Goal: Task Accomplishment & Management: Use online tool/utility

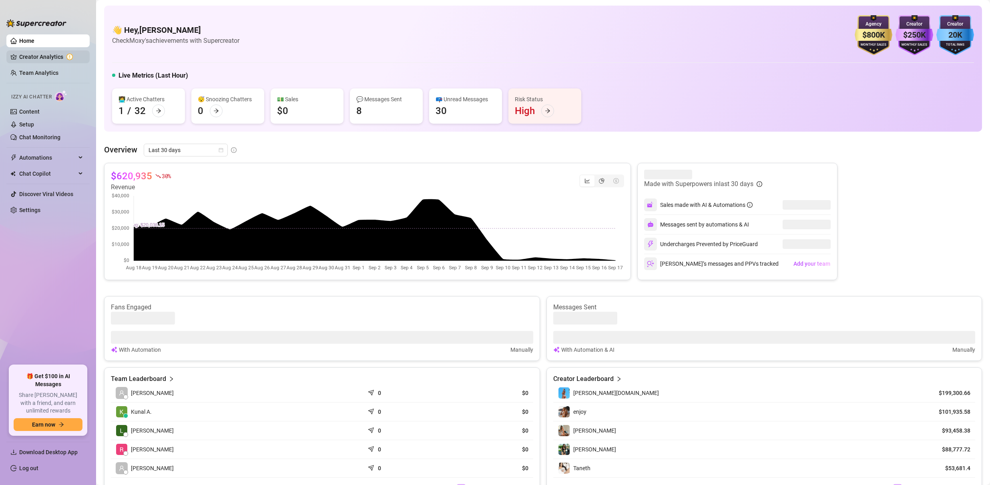
click at [51, 57] on link "Creator Analytics" at bounding box center [51, 56] width 64 height 13
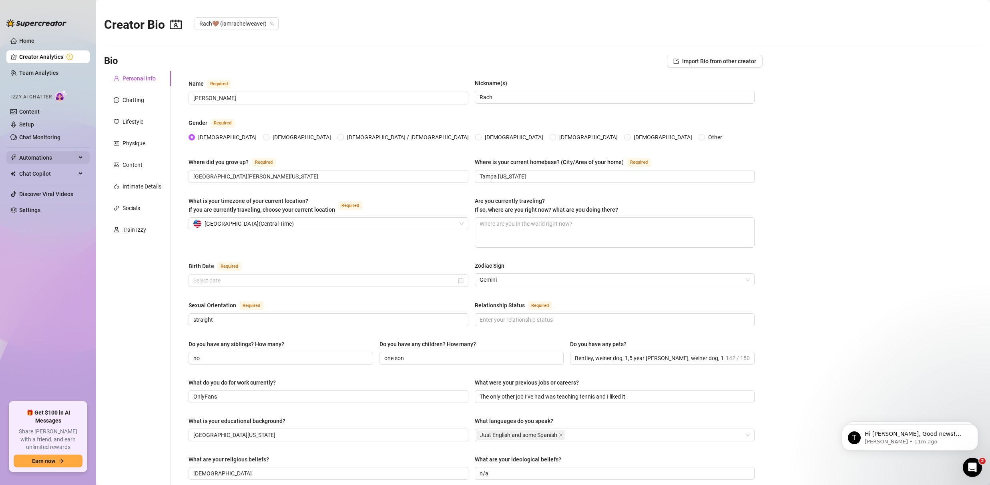
type input "[DATE]"
click at [142, 189] on div "Intimate Details" at bounding box center [142, 186] width 39 height 9
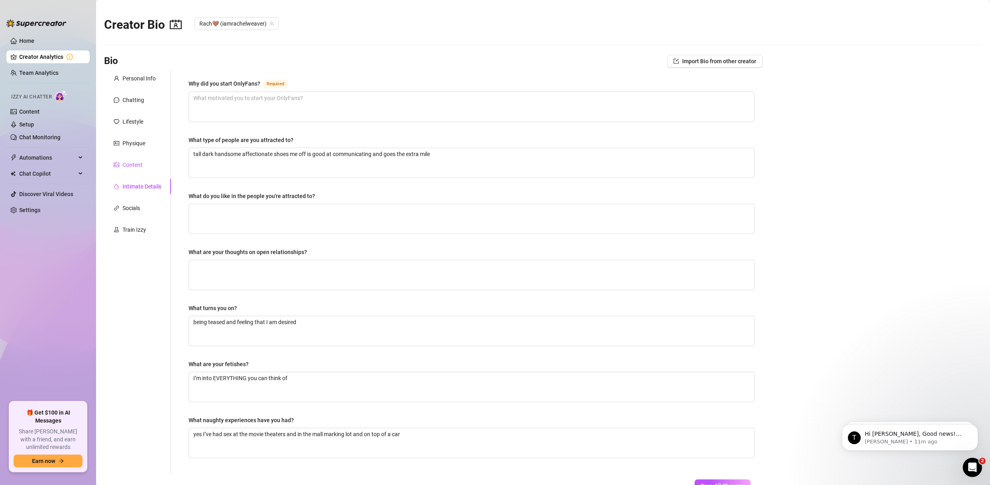
click at [128, 163] on div "Content" at bounding box center [133, 165] width 20 height 9
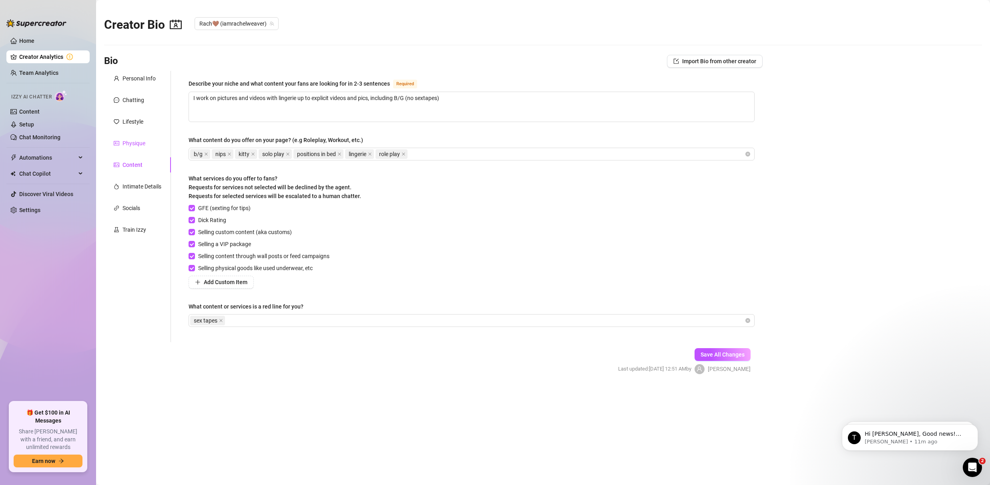
click at [135, 146] on div "Physique" at bounding box center [134, 143] width 23 height 9
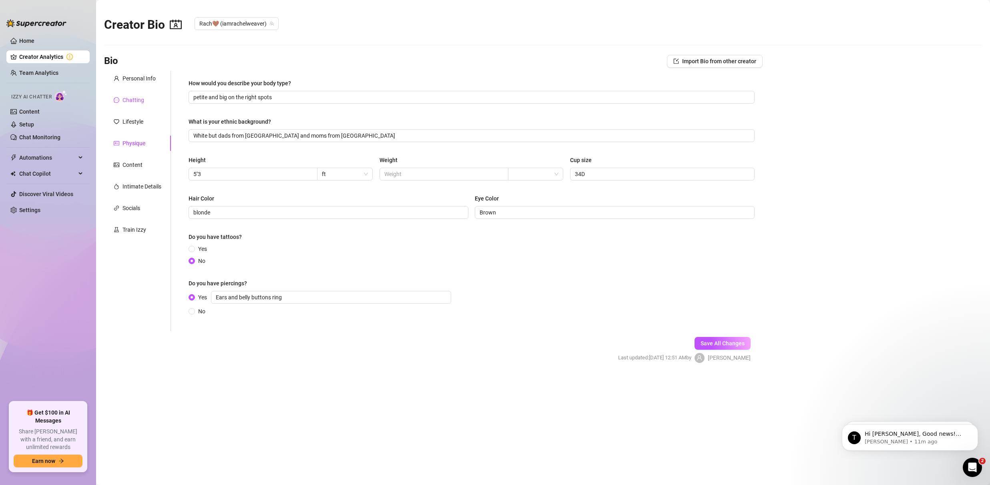
click at [141, 99] on div "Chatting" at bounding box center [134, 100] width 22 height 9
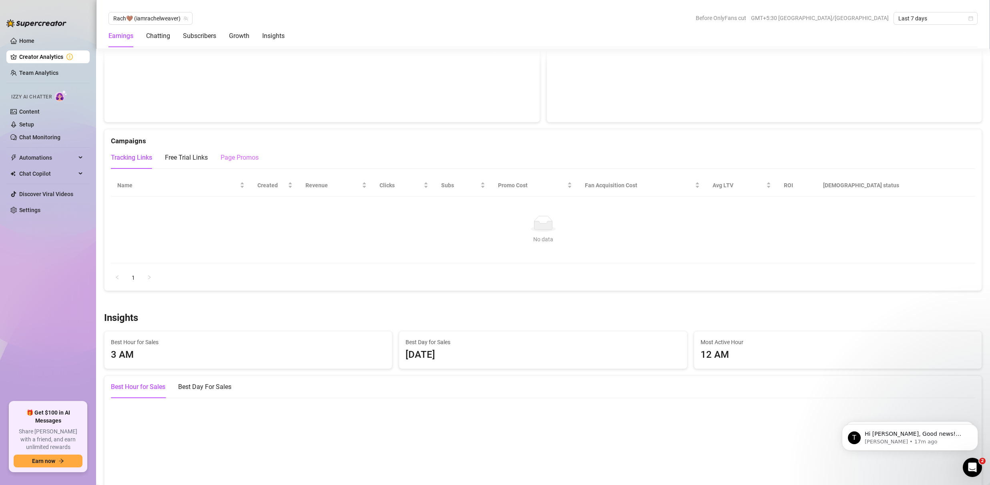
scroll to position [864, 0]
click at [190, 161] on div "Free Trial Links" at bounding box center [186, 156] width 43 height 22
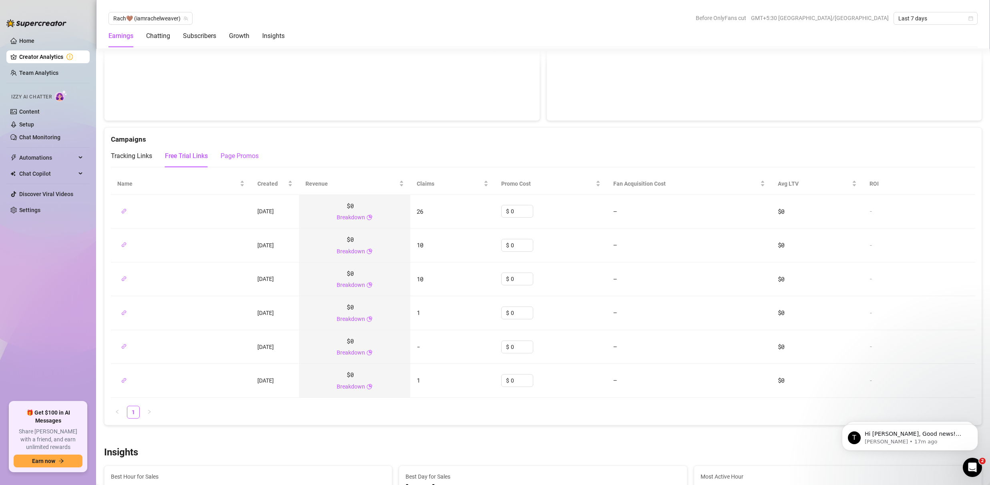
click at [242, 156] on div "Page Promos" at bounding box center [240, 156] width 38 height 10
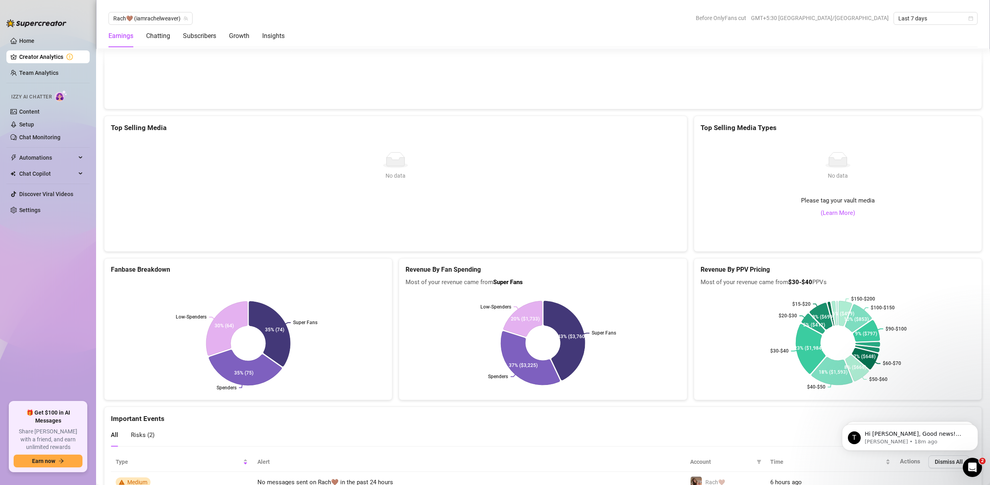
scroll to position [1316, 0]
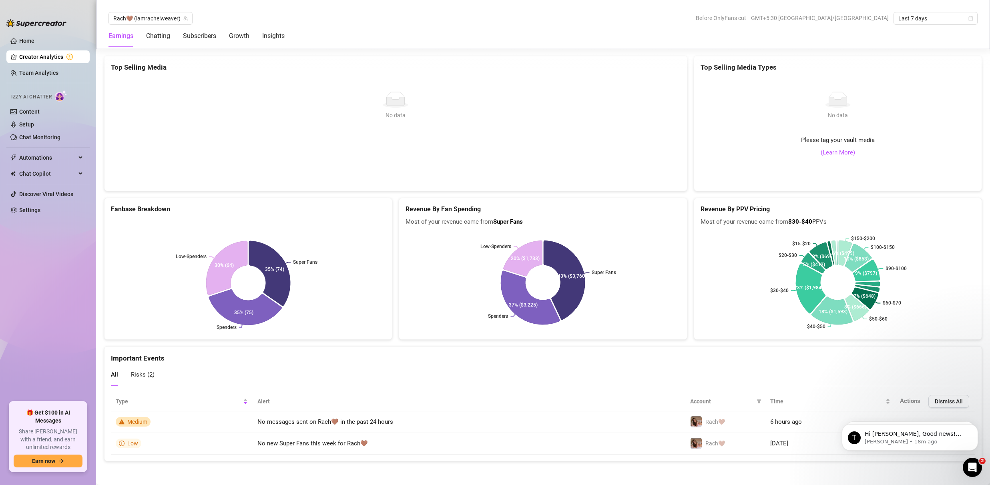
click at [140, 382] on div "Risks ( 2 )" at bounding box center [143, 375] width 24 height 23
click at [38, 137] on link "Chat Monitoring" at bounding box center [39, 137] width 41 height 6
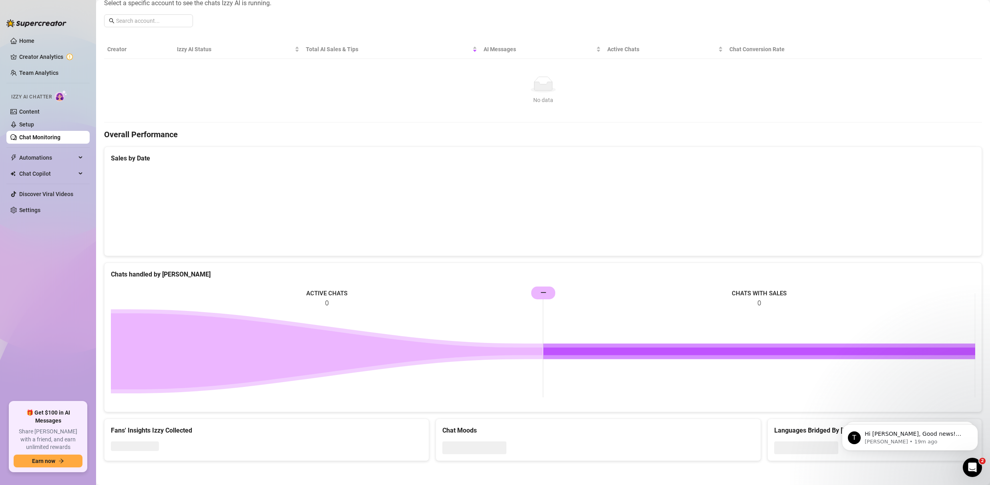
scroll to position [235, 0]
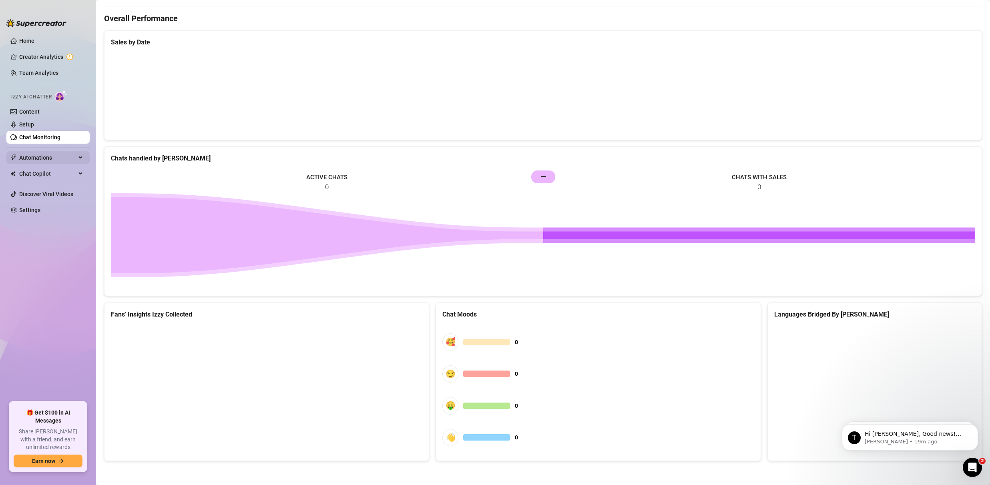
click at [37, 155] on span "Automations" at bounding box center [47, 157] width 57 height 13
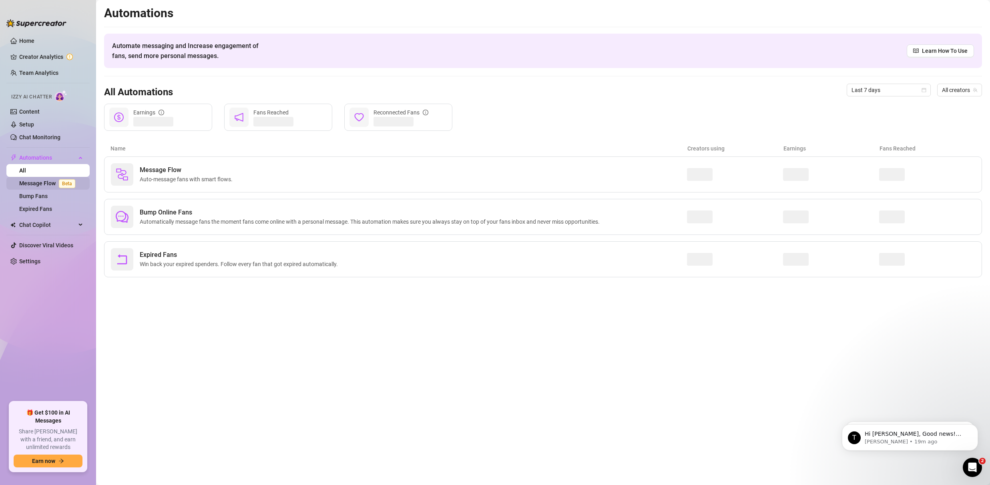
click at [42, 185] on link "Message Flow Beta" at bounding box center [48, 183] width 59 height 6
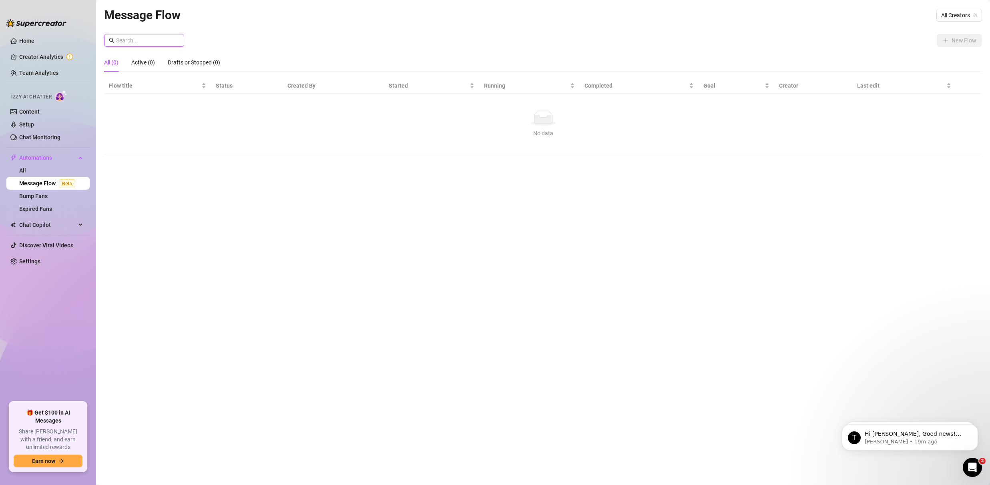
click at [158, 42] on input "text" at bounding box center [147, 40] width 63 height 9
click at [966, 16] on span "All Creators" at bounding box center [959, 15] width 36 height 12
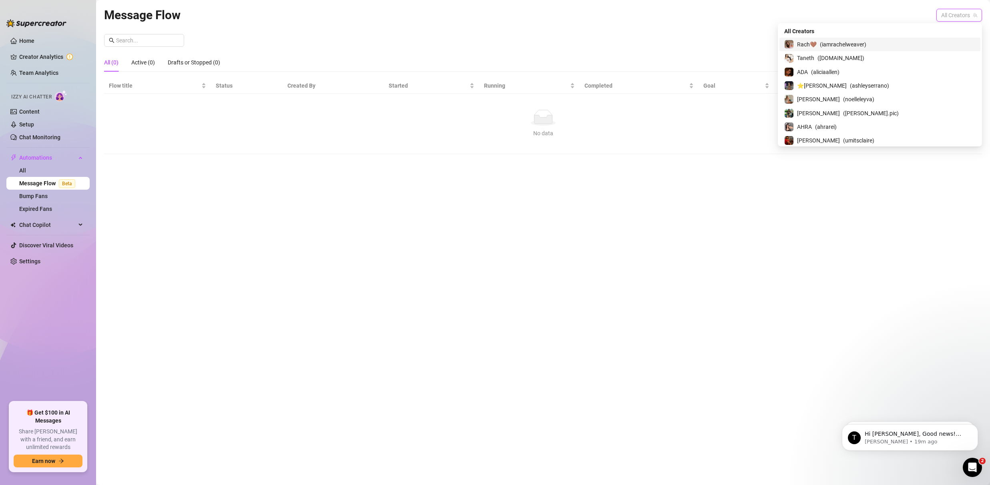
click at [866, 45] on span "( iamrachelweaver )" at bounding box center [843, 44] width 46 height 9
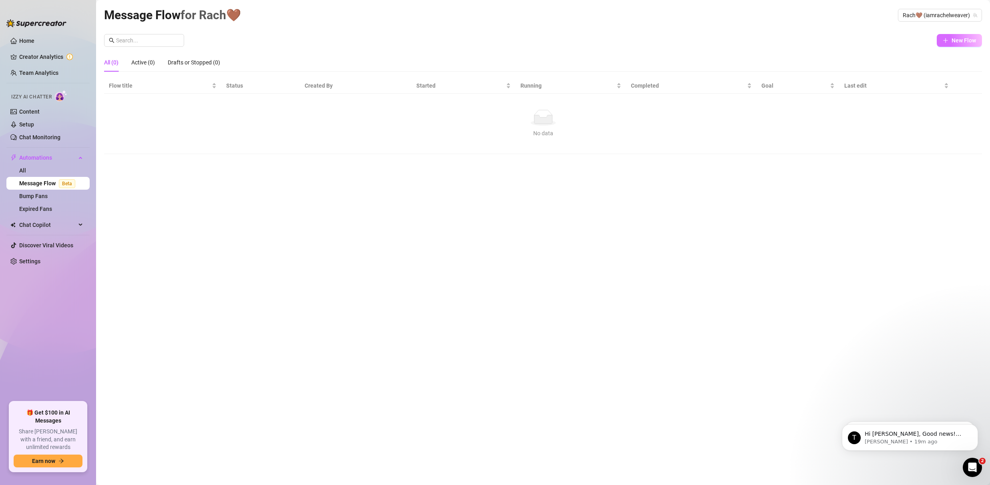
click at [948, 41] on icon "plus" at bounding box center [946, 41] width 6 height 6
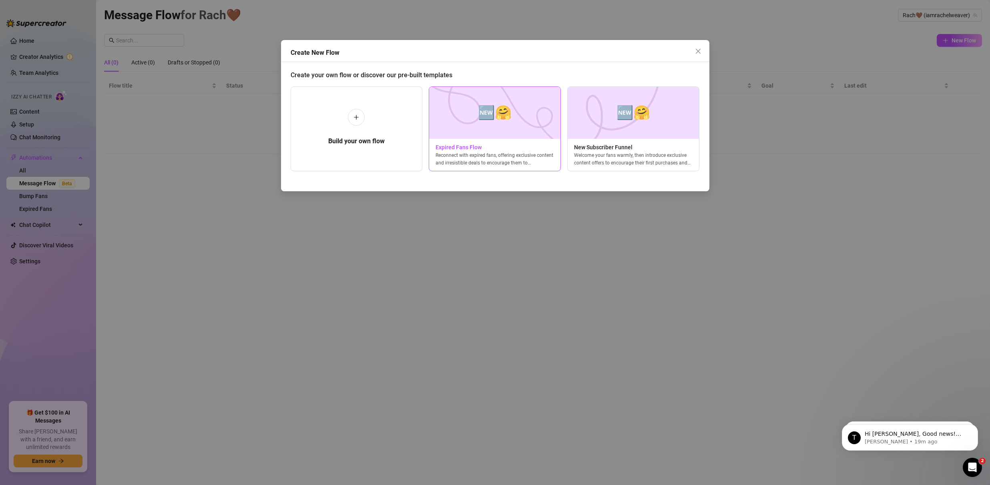
click at [535, 153] on div "Reconnect with expired fans, offering exclusive content and irresistible deals …" at bounding box center [494, 159] width 131 height 14
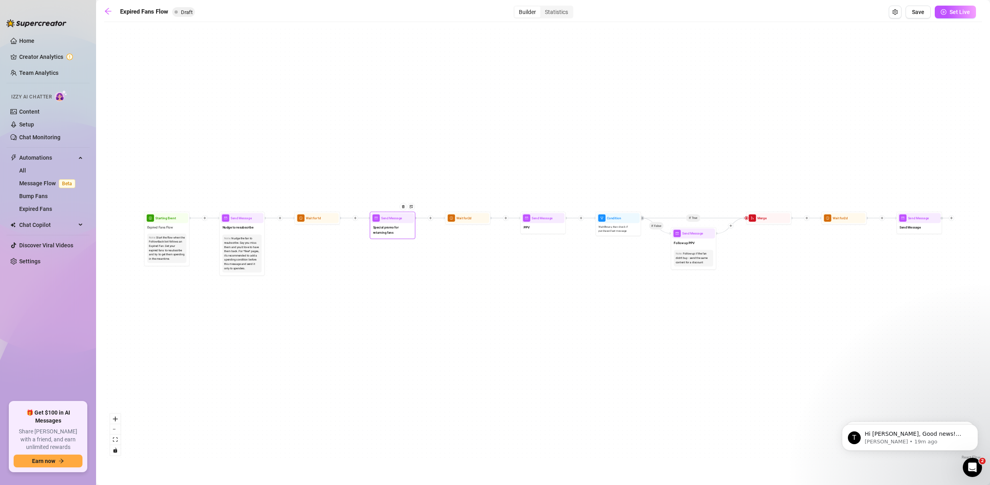
click at [393, 220] on span "Send Message" at bounding box center [391, 218] width 21 height 5
type textarea "Special promo for returning fans"
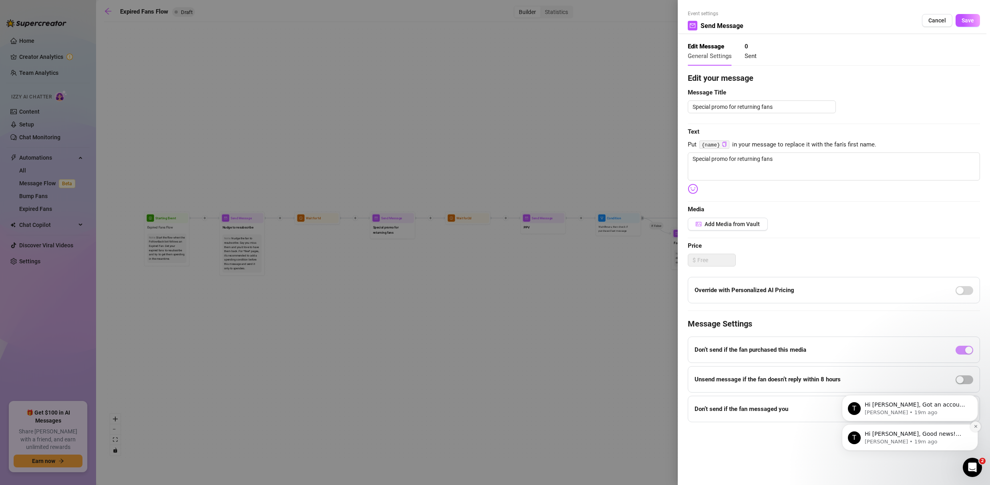
click at [976, 425] on icon "Dismiss notification" at bounding box center [976, 426] width 4 height 4
click at [975, 429] on button "Dismiss notification" at bounding box center [975, 427] width 10 height 10
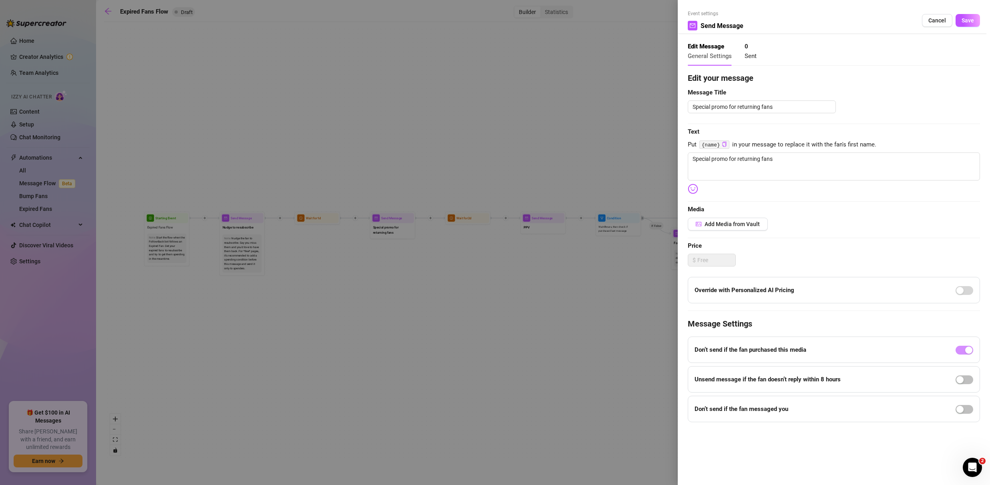
click at [623, 141] on div at bounding box center [495, 242] width 990 height 485
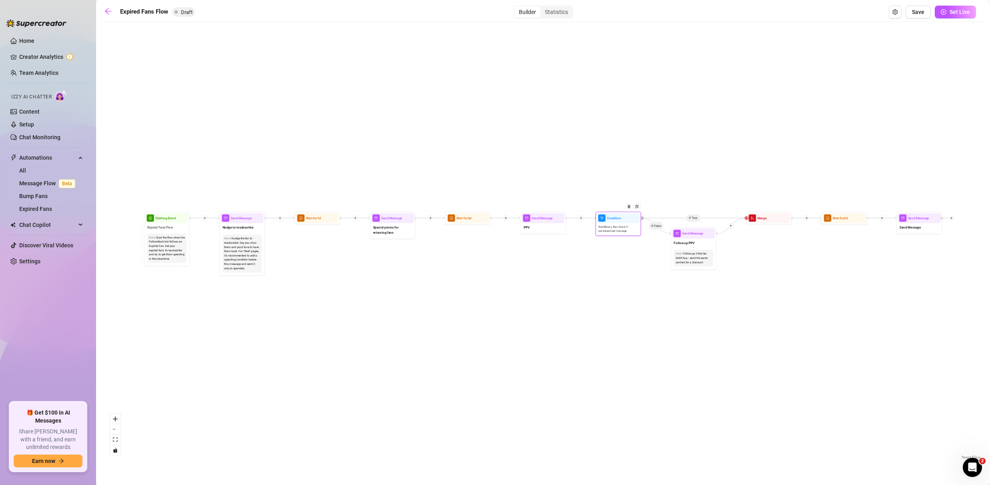
click at [616, 222] on div "Condition" at bounding box center [618, 218] width 43 height 10
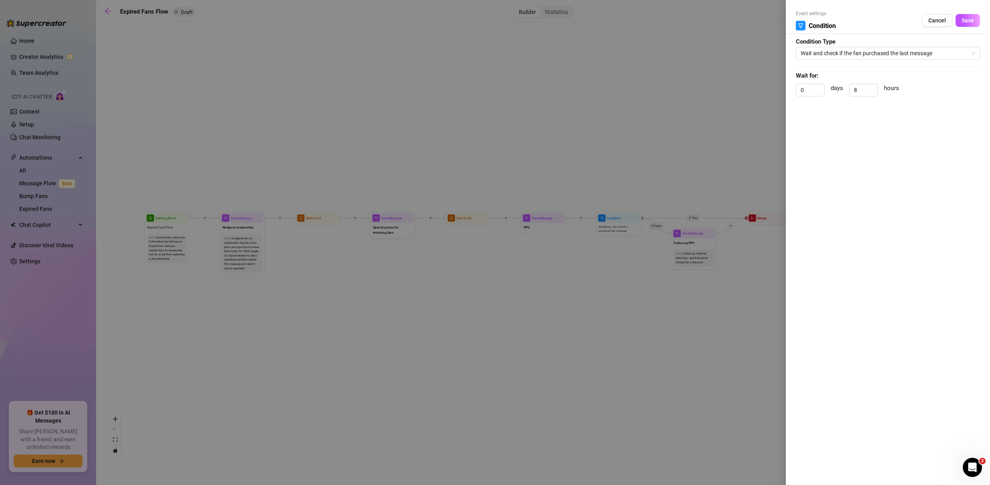
click at [709, 201] on div at bounding box center [495, 242] width 990 height 485
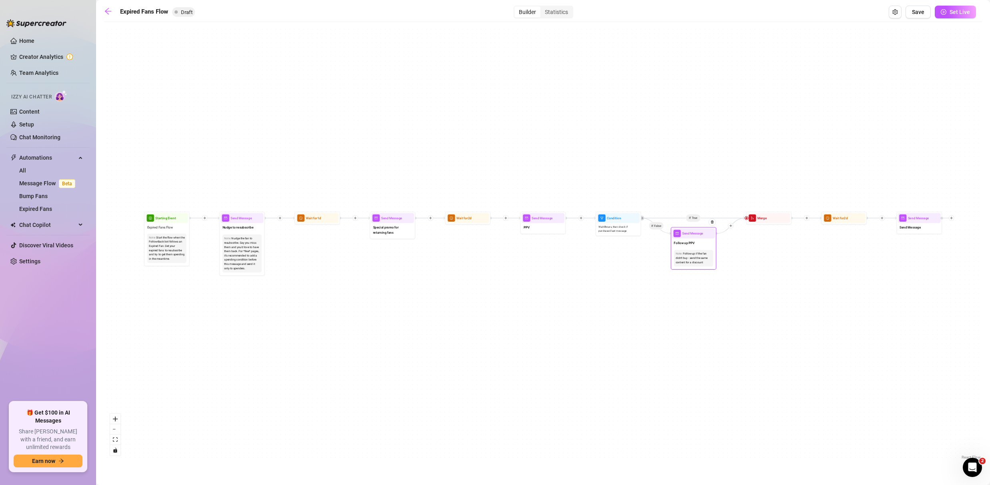
click at [702, 239] on div "Follow up PPV" at bounding box center [693, 244] width 43 height 10
type textarea "/"
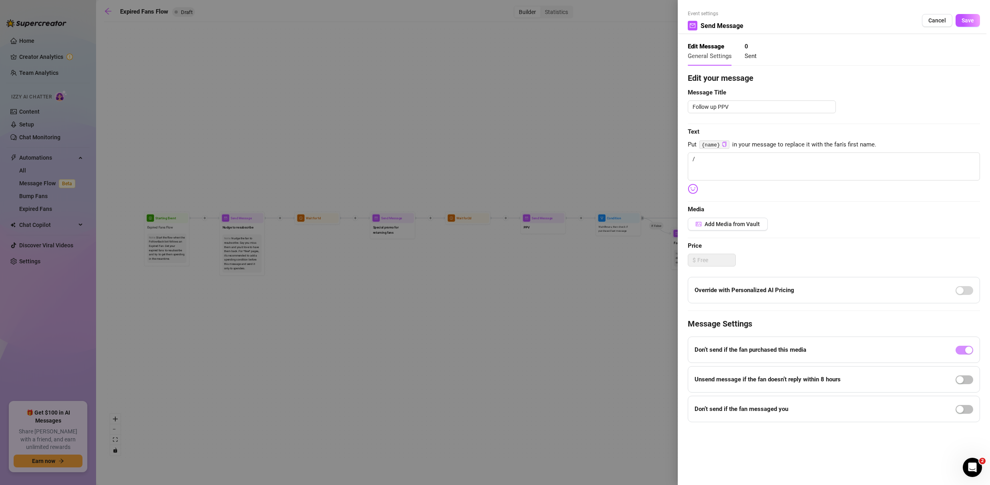
click at [638, 88] on div at bounding box center [495, 242] width 990 height 485
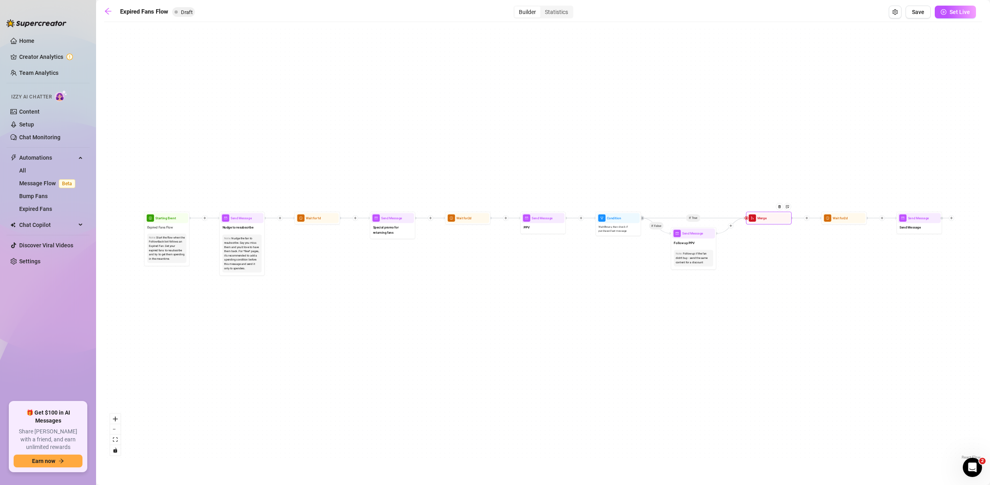
click at [762, 216] on span "Merge" at bounding box center [761, 218] width 9 height 5
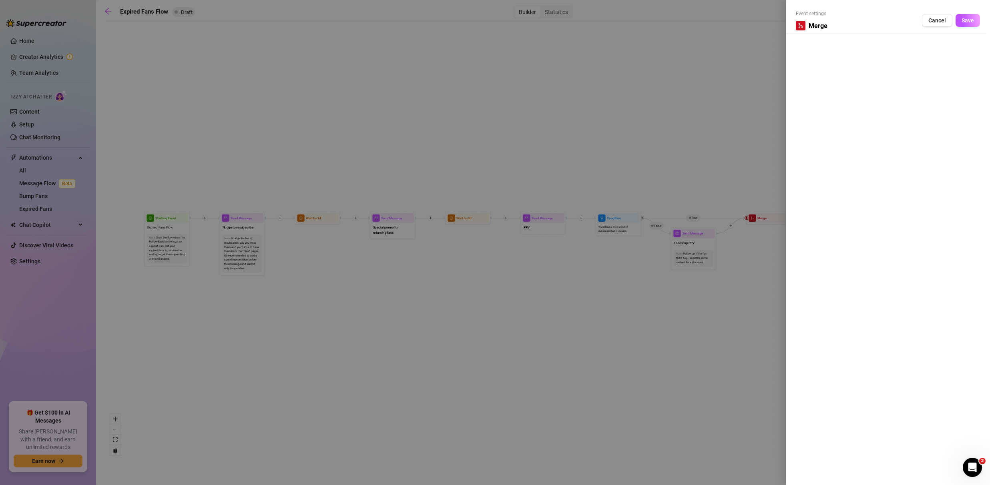
click at [690, 151] on div at bounding box center [495, 242] width 990 height 485
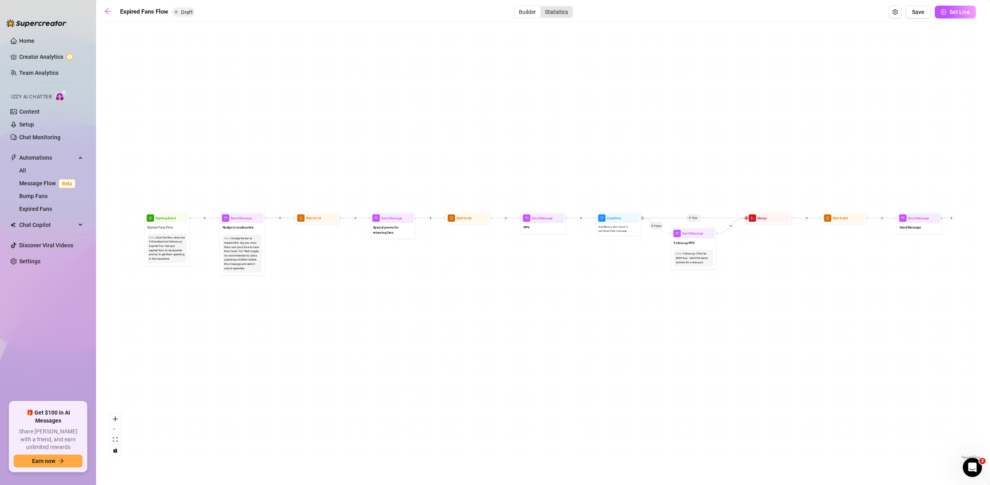
click at [560, 11] on div "Statistics" at bounding box center [556, 11] width 32 height 11
click at [542, 8] on input "Statistics" at bounding box center [542, 8] width 0 height 0
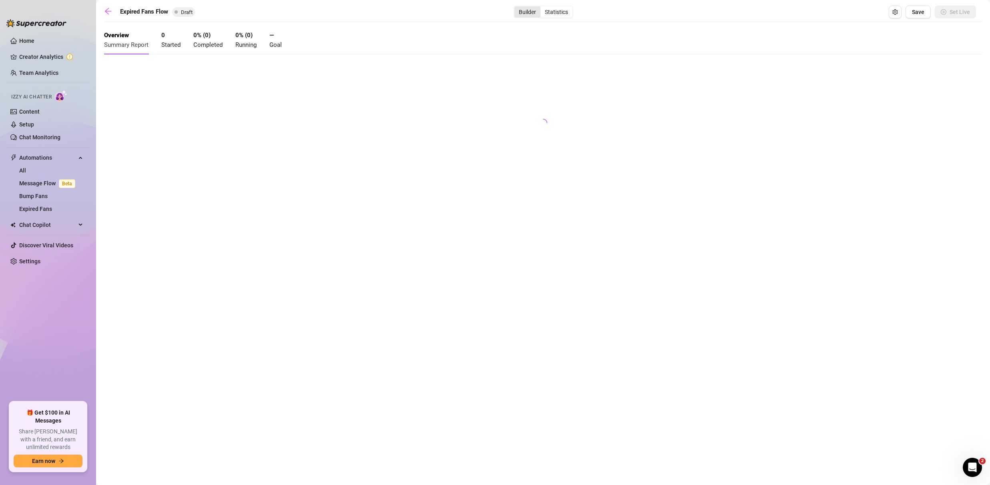
click at [522, 6] on div "Builder" at bounding box center [527, 11] width 26 height 11
click at [516, 8] on input "Builder" at bounding box center [516, 8] width 0 height 0
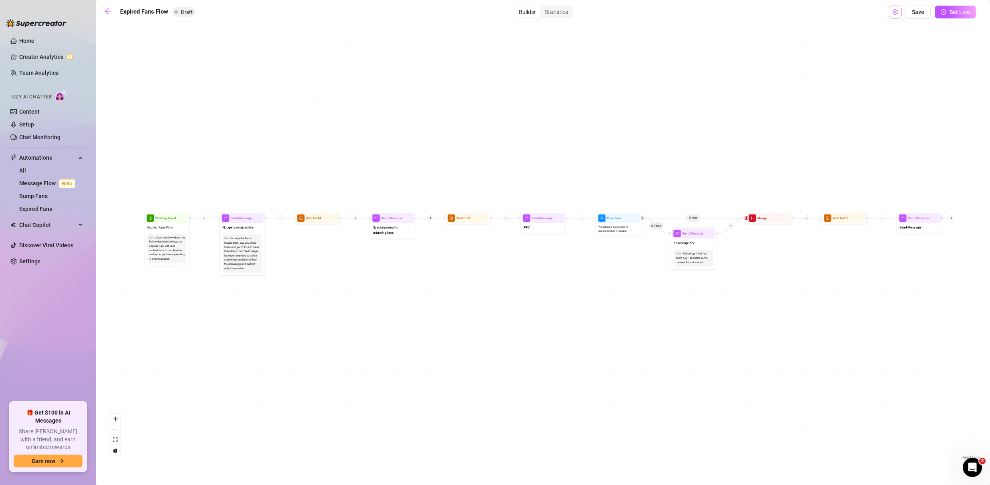
click at [897, 7] on button "Open Exit Rules" at bounding box center [895, 12] width 13 height 13
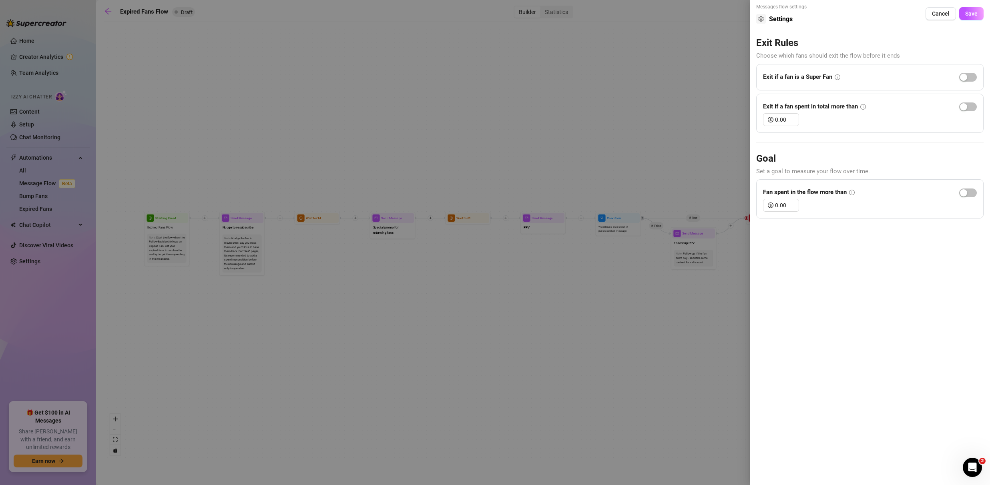
drag, startPoint x: 619, startPoint y: 112, endPoint x: 571, endPoint y: 106, distance: 49.2
click at [619, 112] on div at bounding box center [495, 242] width 990 height 485
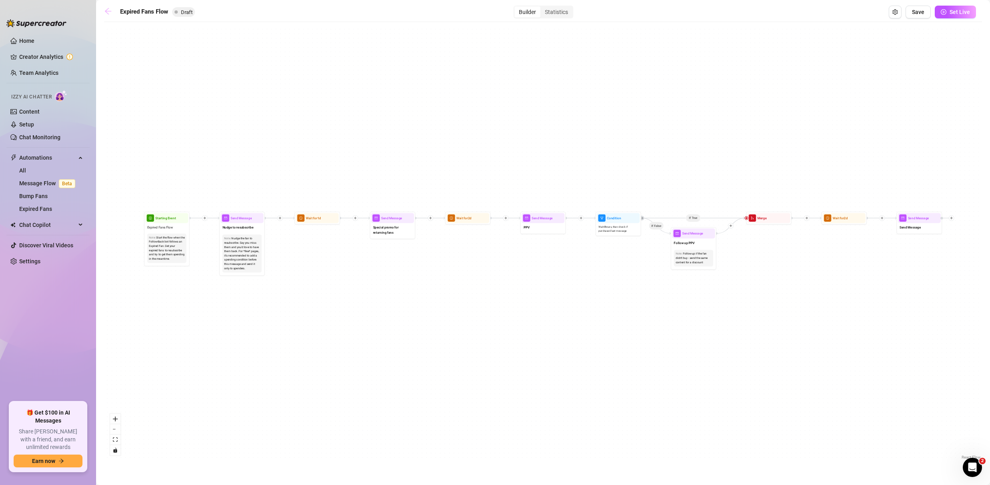
click at [106, 12] on icon "arrow-left" at bounding box center [108, 11] width 6 height 6
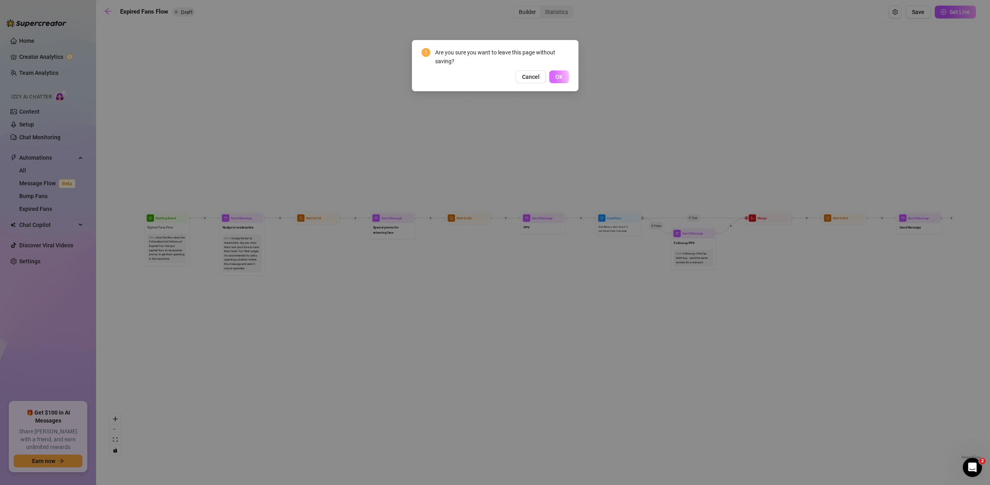
click at [560, 76] on span "OK" at bounding box center [559, 77] width 8 height 6
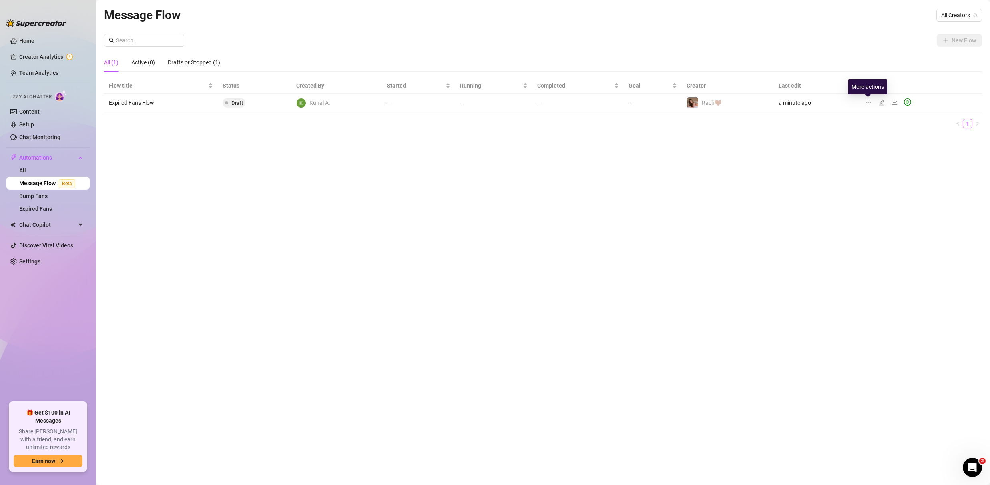
click at [866, 102] on icon "ellipsis" at bounding box center [869, 102] width 6 height 6
click at [875, 141] on icon "delete" at bounding box center [873, 141] width 5 height 5
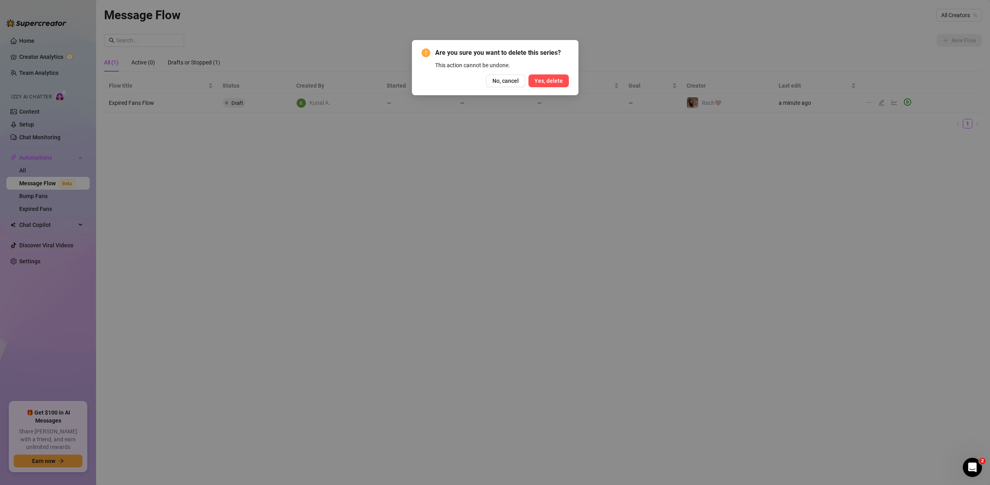
click at [550, 80] on span "Yes, delete" at bounding box center [548, 81] width 28 height 6
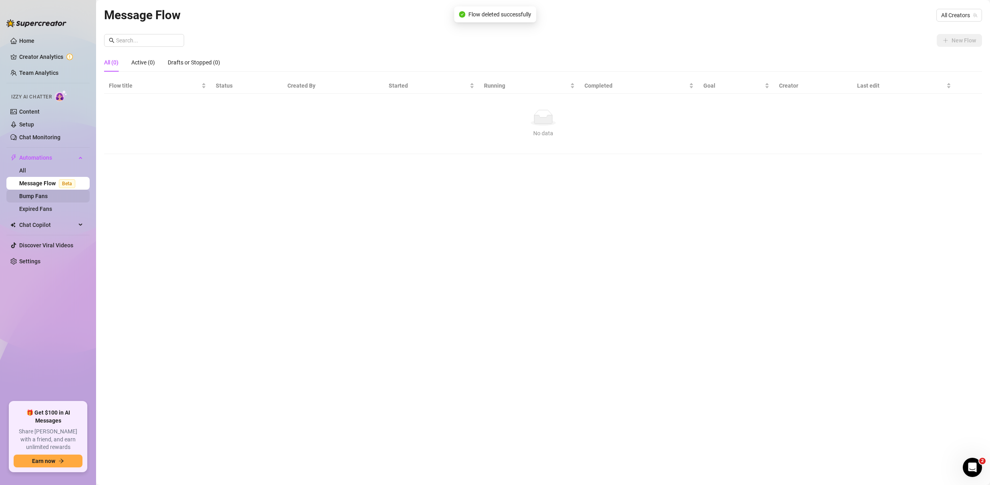
click at [48, 199] on link "Bump Fans" at bounding box center [33, 196] width 28 height 6
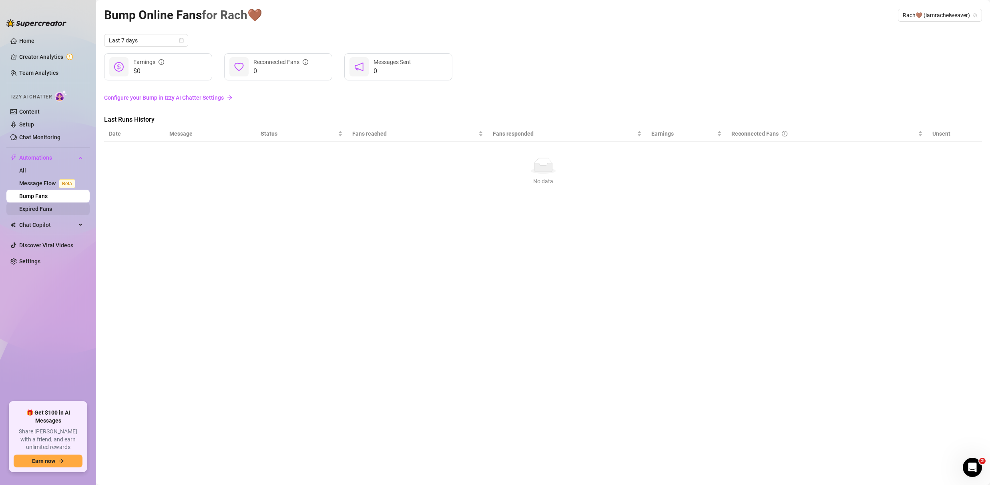
click at [52, 212] on link "Expired Fans" at bounding box center [35, 209] width 33 height 6
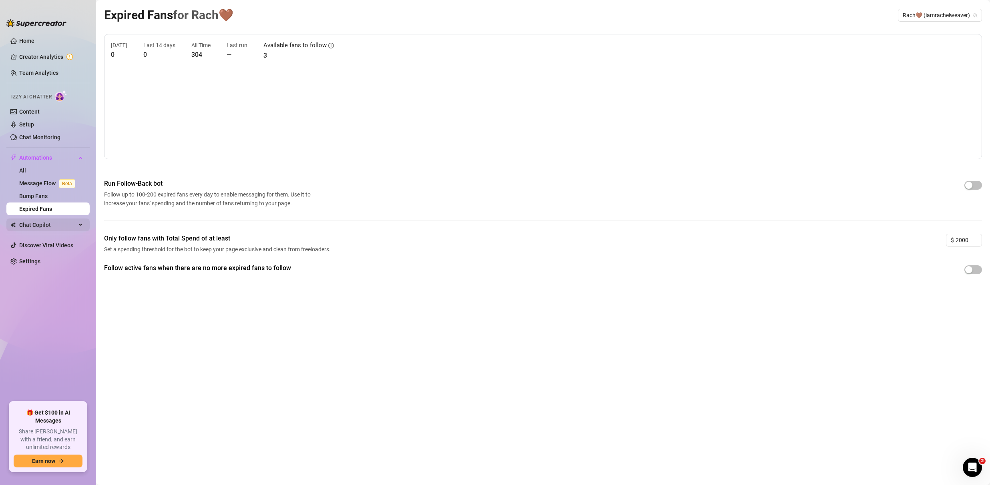
click at [55, 223] on span "Chat Copilot" at bounding box center [47, 225] width 57 height 13
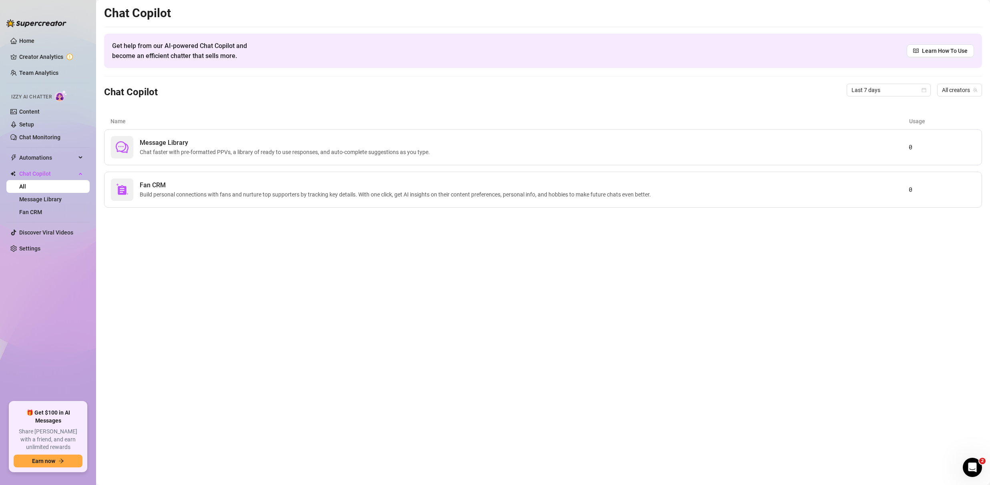
click at [498, 306] on main "Chat Copilot Get help from our AI-powered Chat Copilot and become an efficient …" at bounding box center [543, 242] width 894 height 485
click at [49, 54] on link "Creator Analytics" at bounding box center [51, 56] width 64 height 13
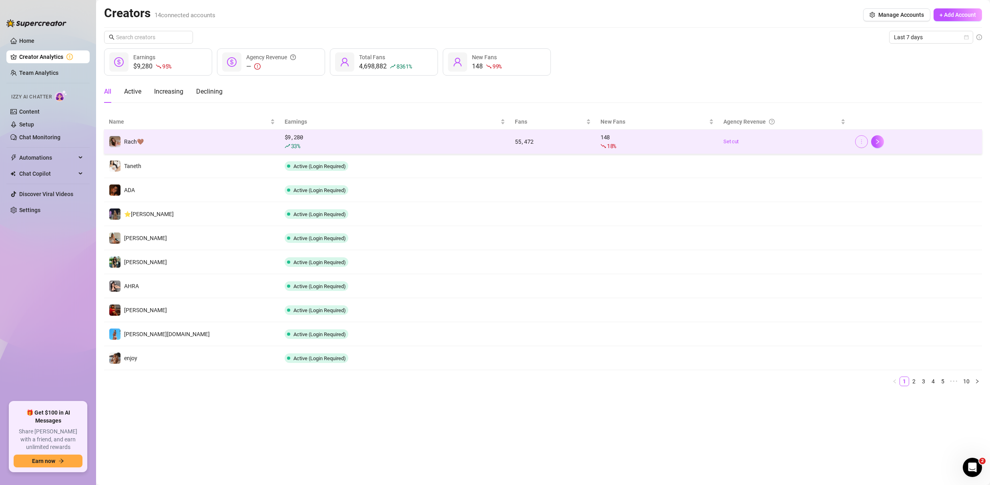
click at [864, 142] on button "button" at bounding box center [861, 141] width 13 height 13
click at [358, 140] on div "$ 9,280 33 %" at bounding box center [395, 142] width 221 height 18
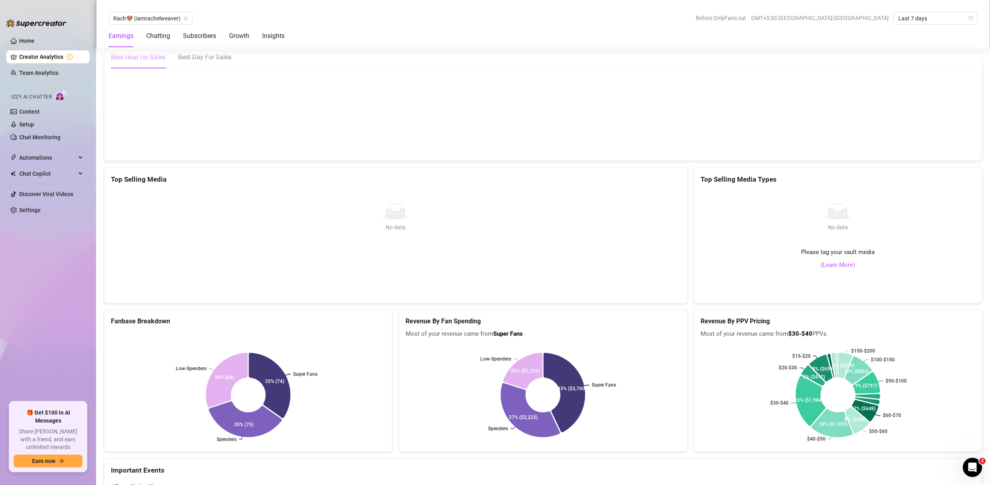
scroll to position [1305, 0]
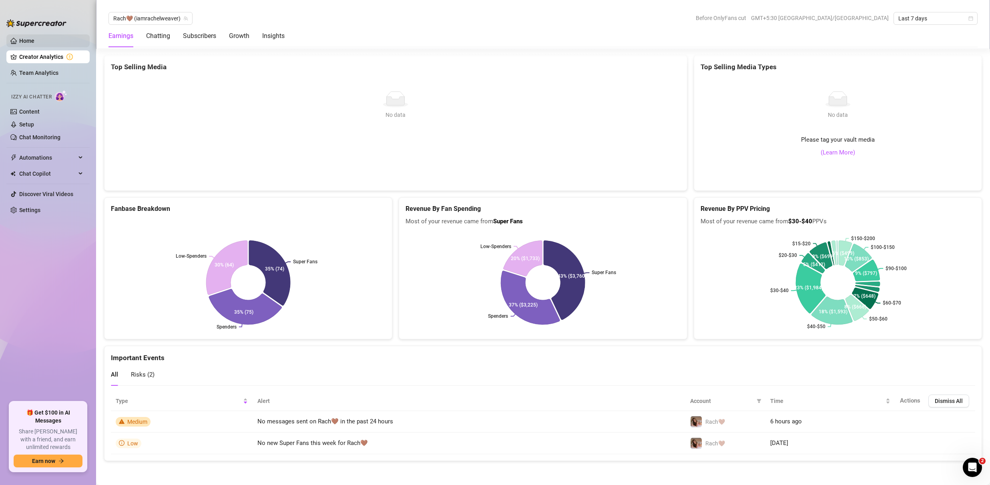
click at [24, 38] on link "Home" at bounding box center [26, 41] width 15 height 6
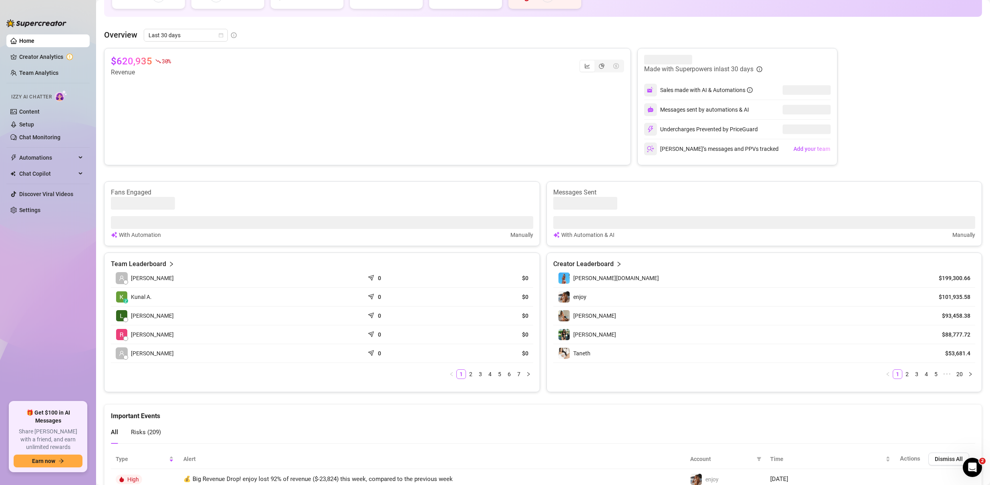
scroll to position [116, 0]
click at [34, 126] on link "Setup" at bounding box center [26, 124] width 15 height 6
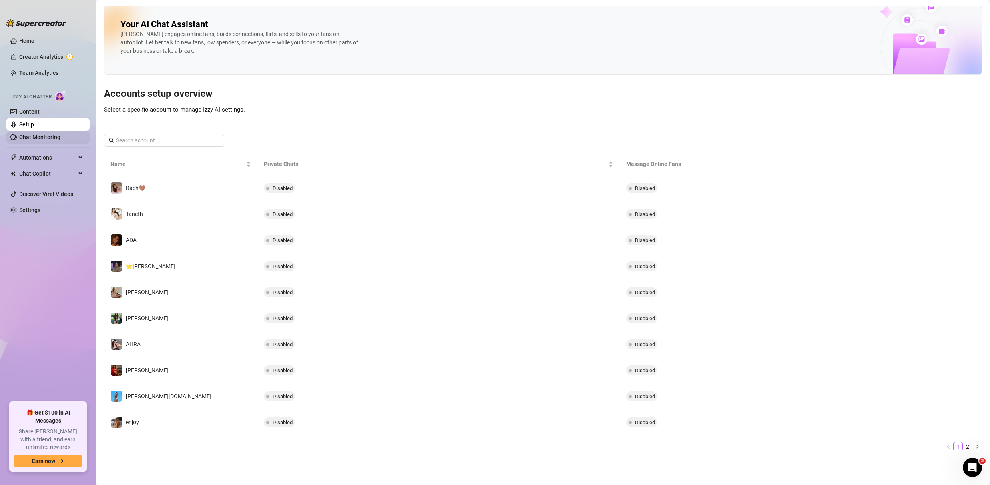
click at [40, 141] on link "Chat Monitoring" at bounding box center [39, 137] width 41 height 6
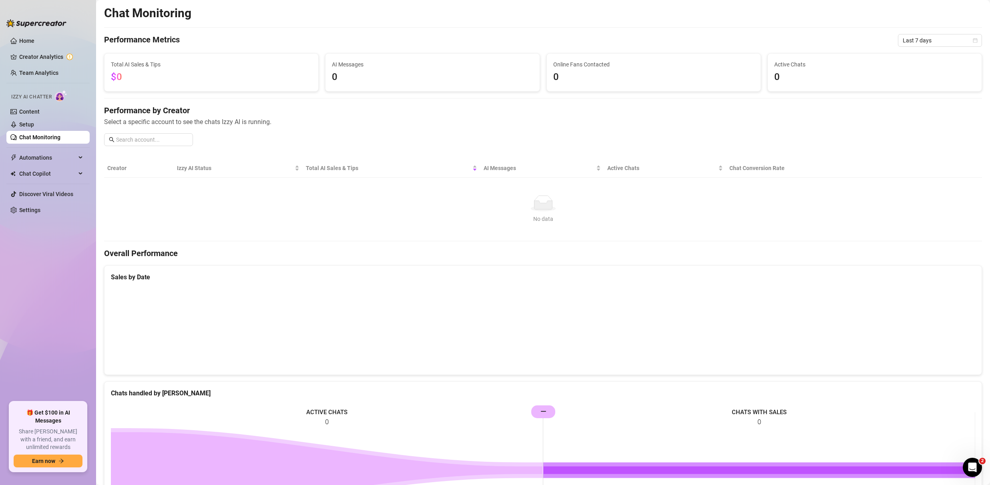
scroll to position [119, 0]
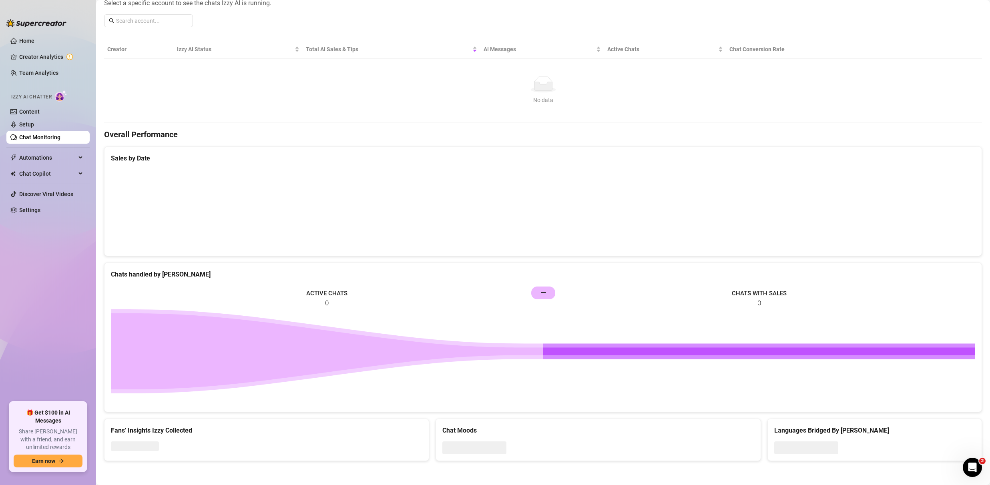
click at [512, 349] on icon at bounding box center [327, 351] width 432 height 76
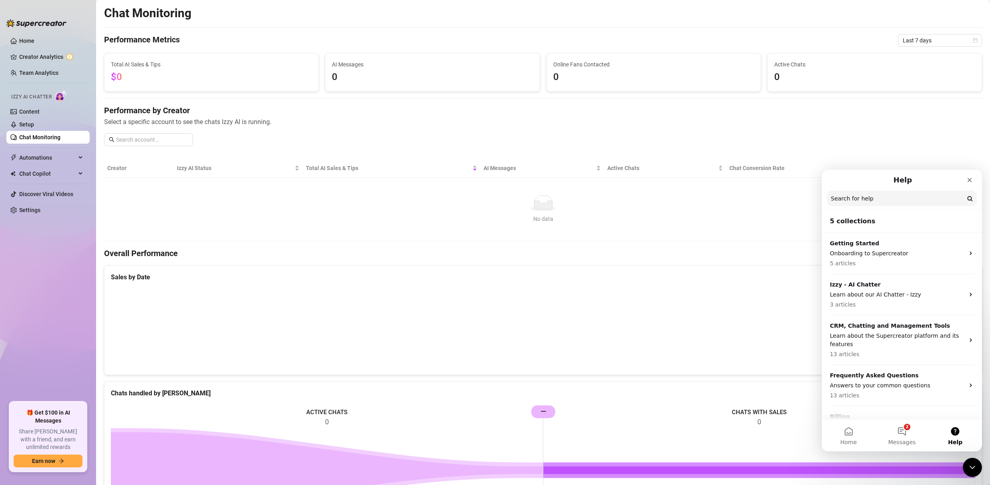
scroll to position [0, 0]
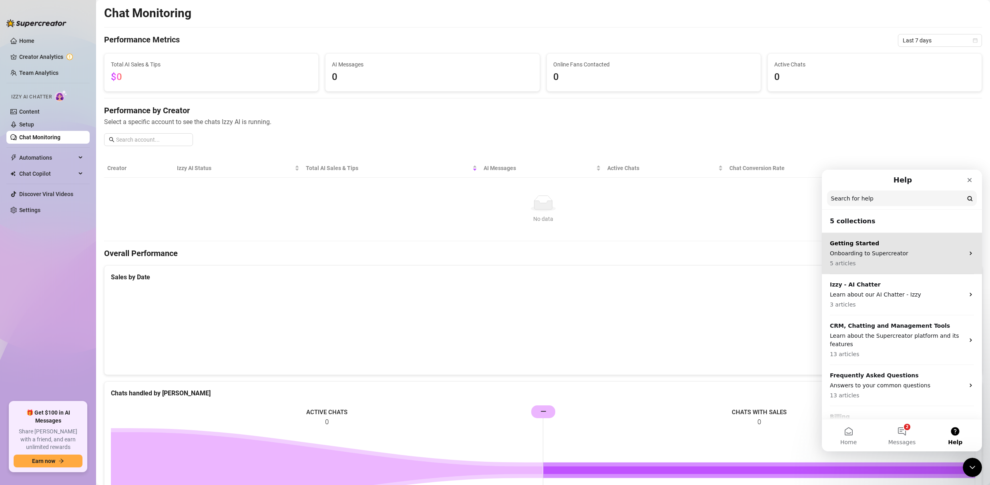
click at [899, 244] on p "Getting Started" at bounding box center [897, 243] width 135 height 8
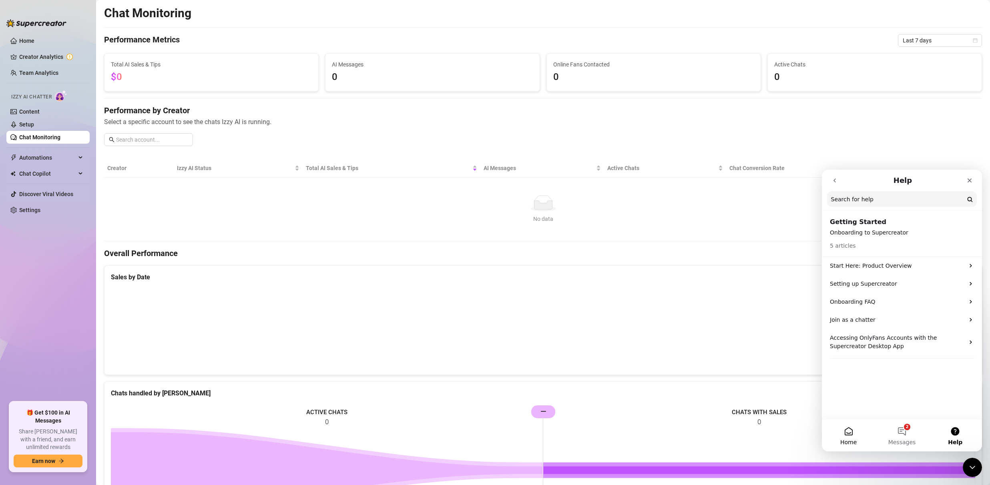
click at [854, 440] on span "Home" at bounding box center [848, 443] width 16 height 6
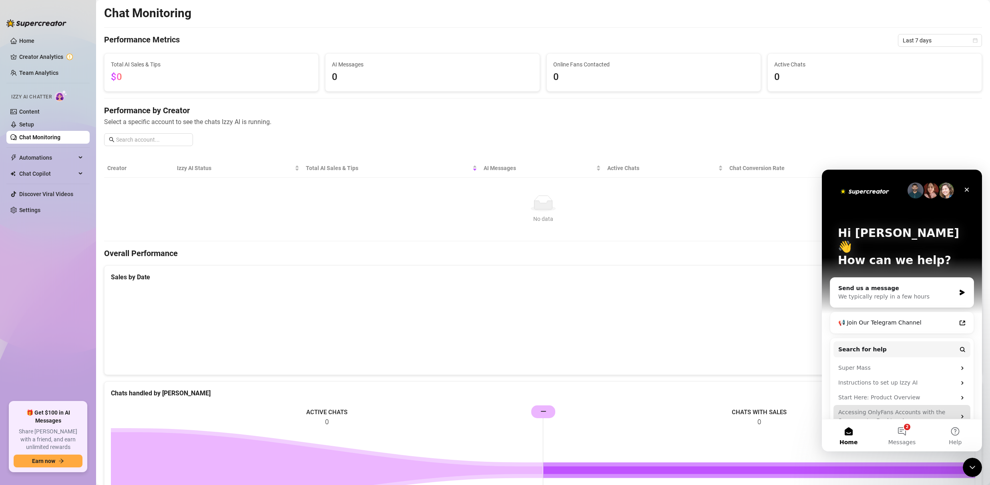
scroll to position [3, 0]
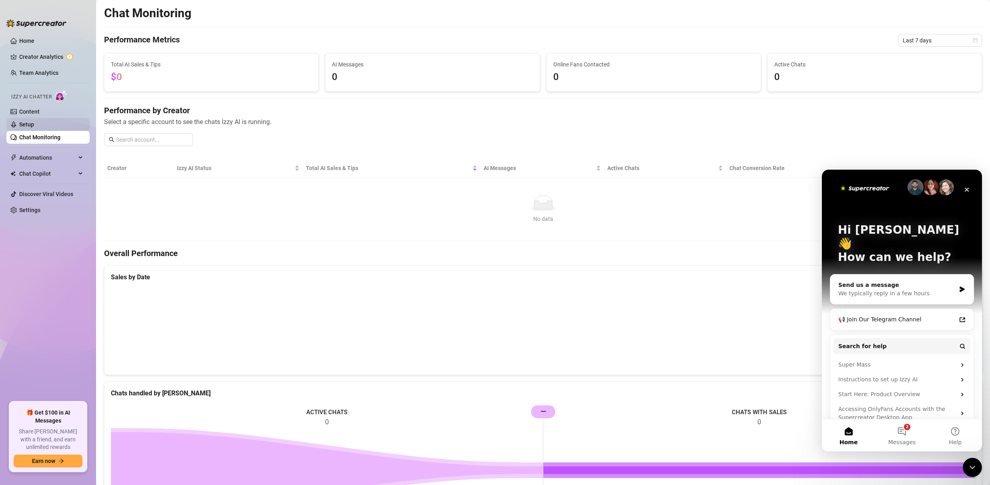
click at [34, 124] on link "Setup" at bounding box center [26, 124] width 15 height 6
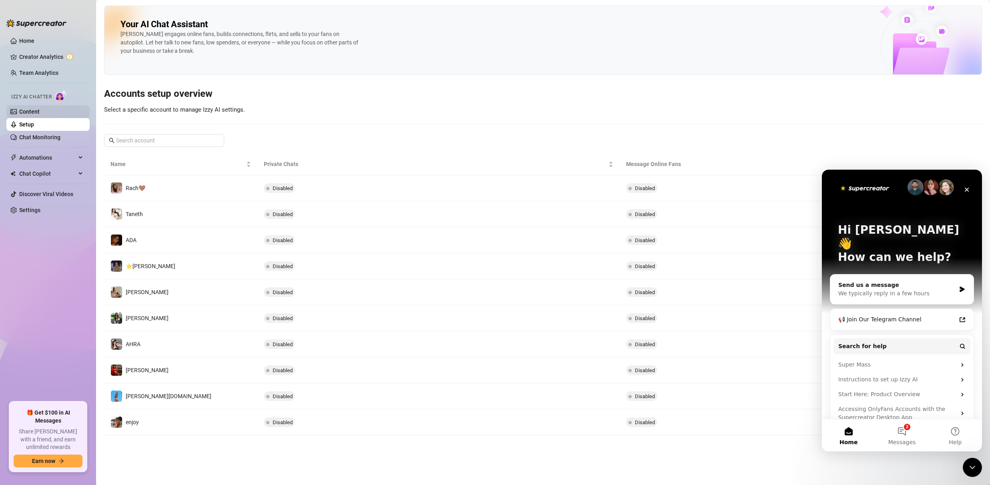
click at [40, 110] on link "Content" at bounding box center [29, 111] width 20 height 6
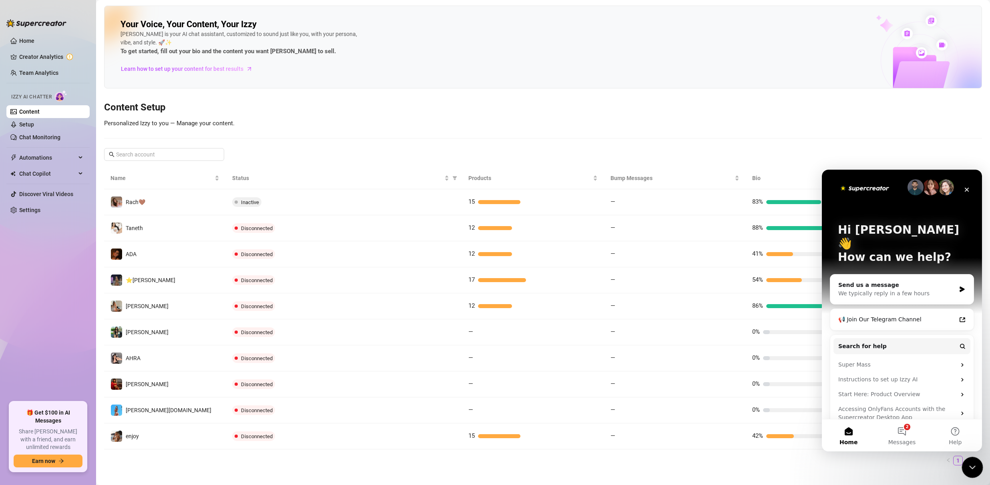
click at [971, 468] on icon "Close Intercom Messenger" at bounding box center [971, 467] width 10 height 10
